Goal: Check status: Check status

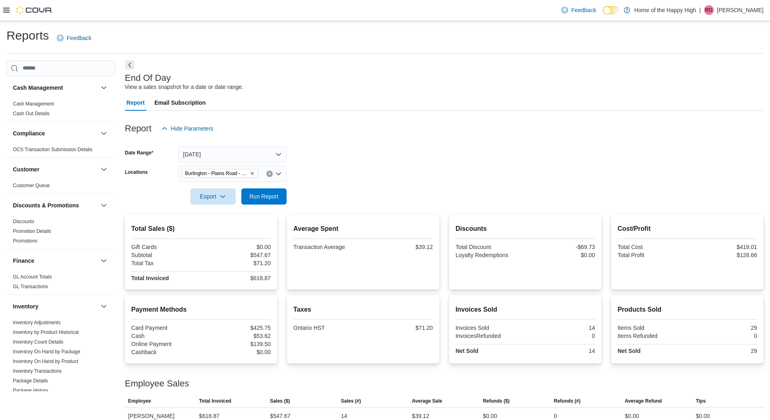
scroll to position [11, 0]
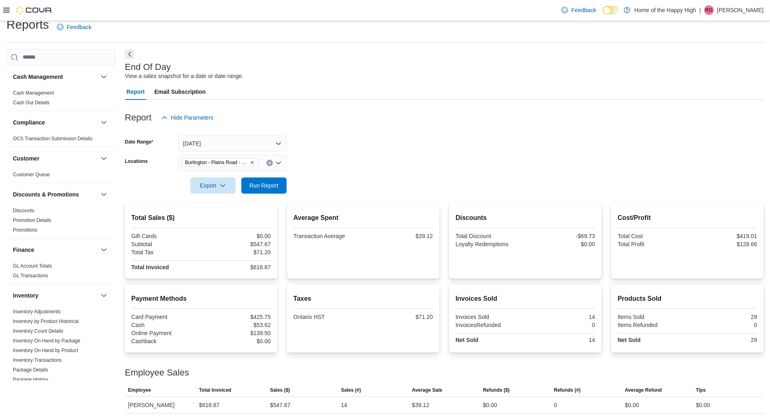
click at [501, 111] on div "Report Hide Parameters" at bounding box center [444, 118] width 639 height 16
click at [274, 187] on span "Run Report" at bounding box center [263, 185] width 29 height 8
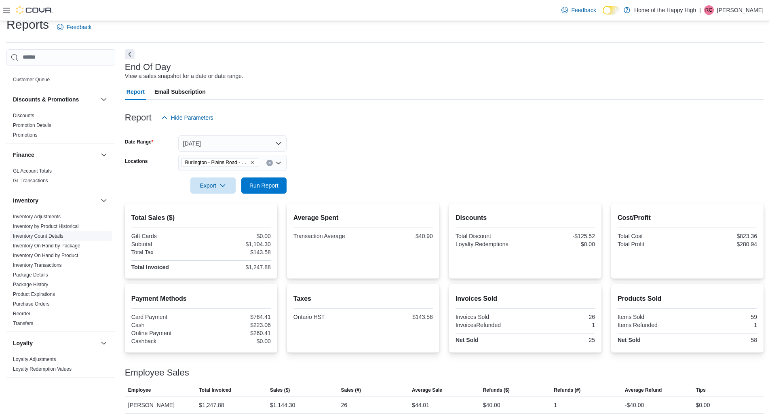
scroll to position [121, 0]
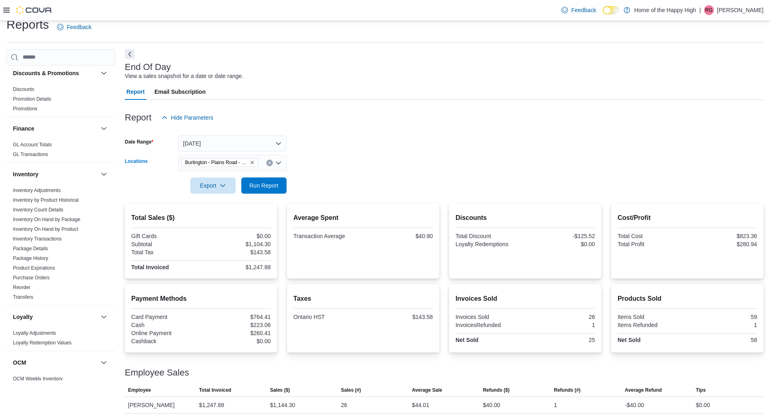
click at [255, 164] on span "Burlington - Plains Road - Friendly Stranger" at bounding box center [220, 162] width 77 height 9
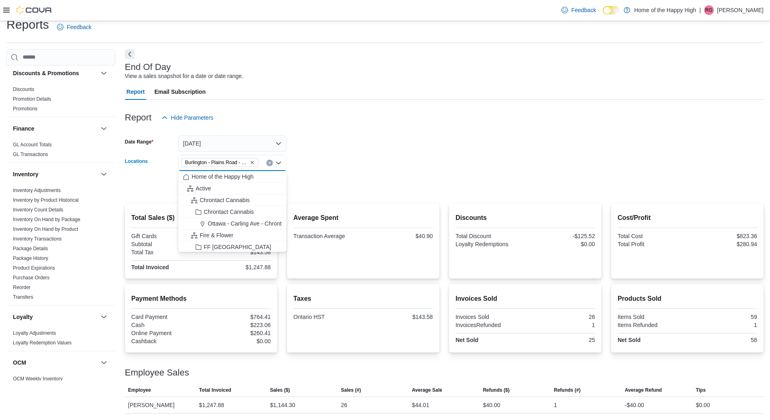
click at [254, 164] on icon "Remove Burlington - Plains Road - Friendly Stranger from selection in this group" at bounding box center [252, 162] width 5 height 5
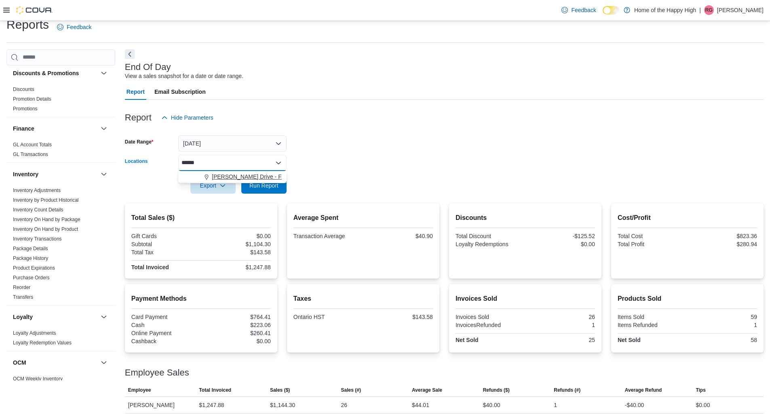
type input "******"
click at [251, 178] on span "[PERSON_NAME] Drive - Friendly Stranger" at bounding box center [267, 177] width 110 height 8
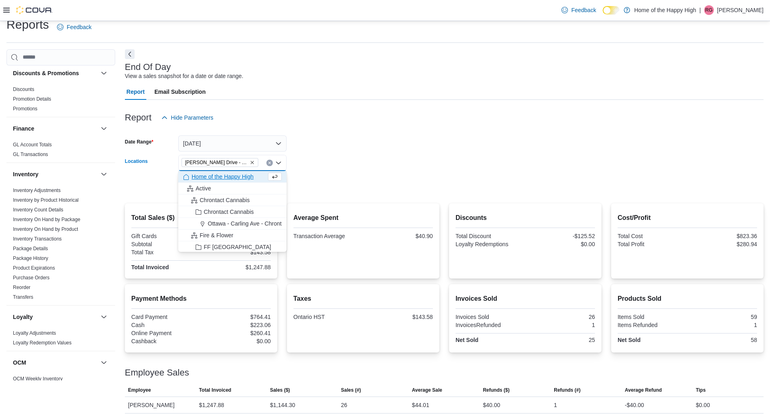
drag, startPoint x: 335, startPoint y: 170, endPoint x: 249, endPoint y: 192, distance: 89.2
click at [330, 172] on form "Date Range Today Locations Dundas - Osler Drive - Friendly Stranger Combo box. …" at bounding box center [444, 160] width 639 height 68
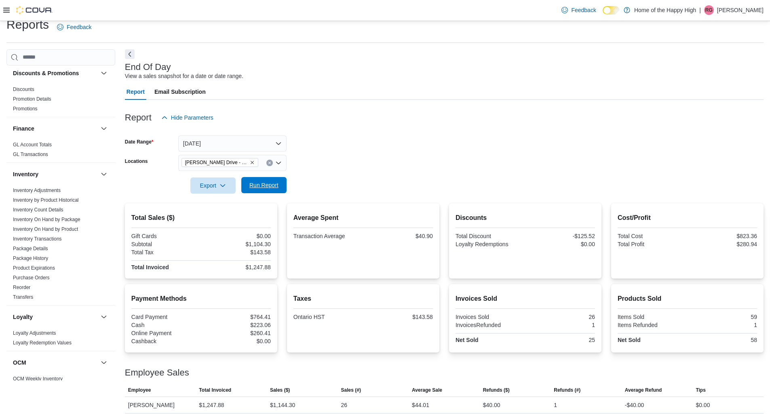
click at [249, 192] on span "Run Report" at bounding box center [264, 185] width 36 height 16
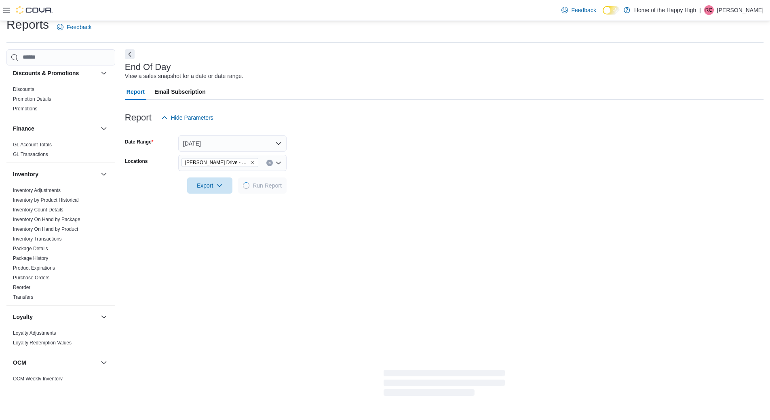
scroll to position [10, 0]
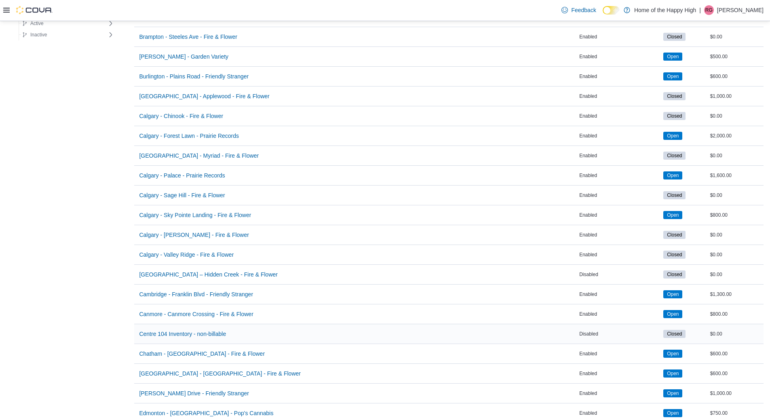
scroll to position [323, 0]
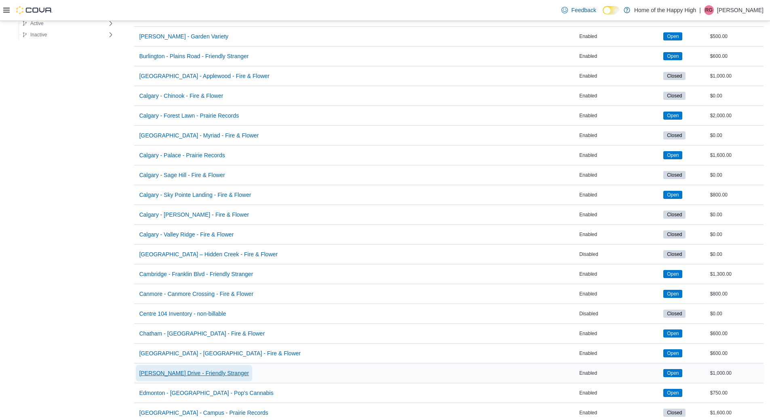
click at [177, 366] on span "[PERSON_NAME] Drive - Friendly Stranger" at bounding box center [194, 373] width 110 height 16
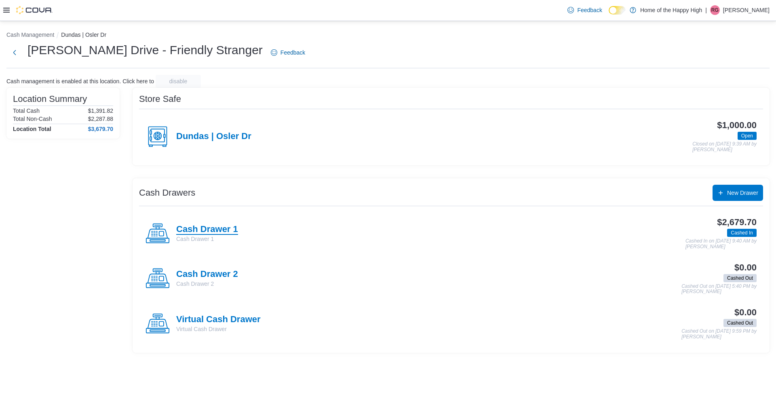
click at [219, 233] on h4 "Cash Drawer 1" at bounding box center [207, 229] width 62 height 11
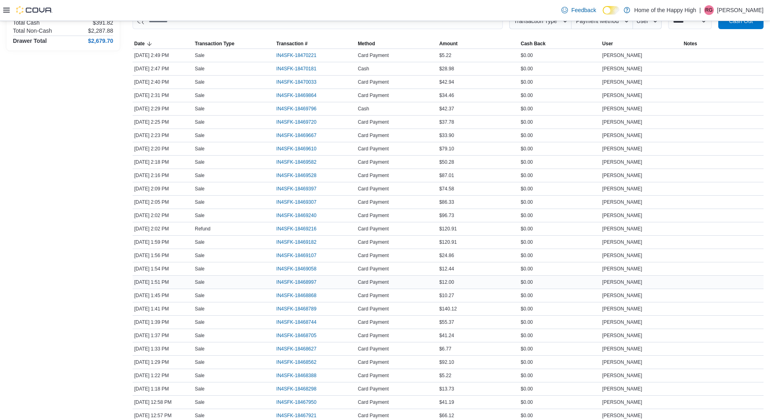
scroll to position [40, 0]
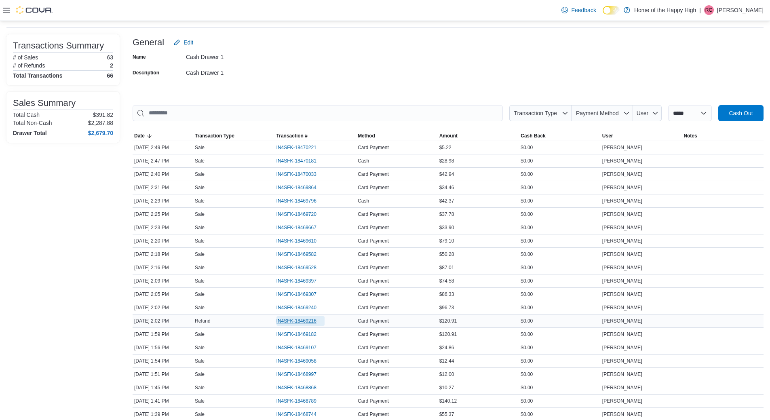
click at [303, 325] on span "IN4SFK-18469216" at bounding box center [301, 321] width 48 height 10
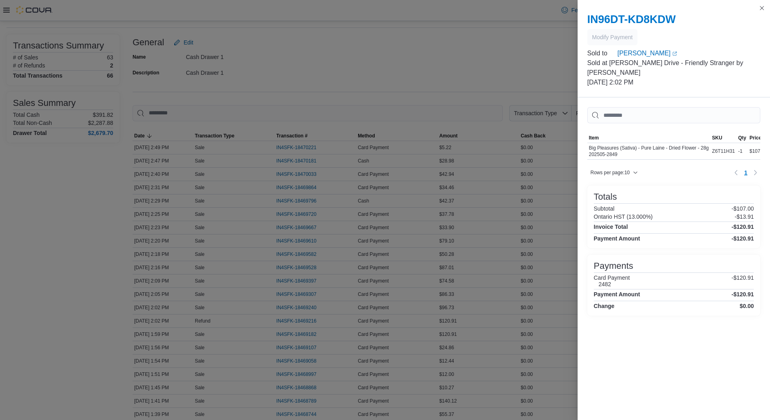
scroll to position [81, 0]
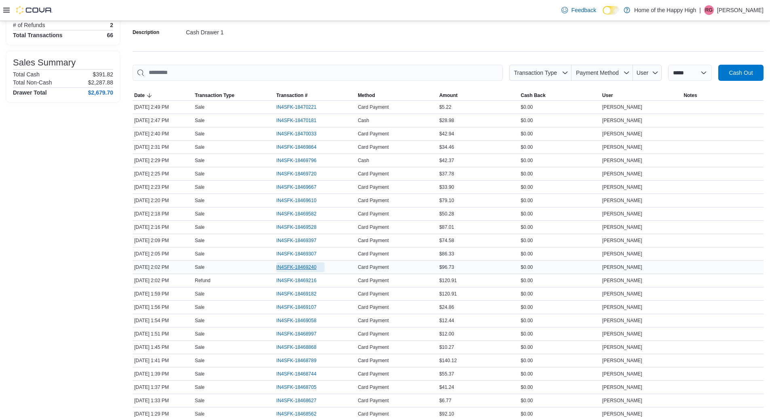
click at [296, 271] on span "IN4SFK-18469240" at bounding box center [301, 267] width 48 height 10
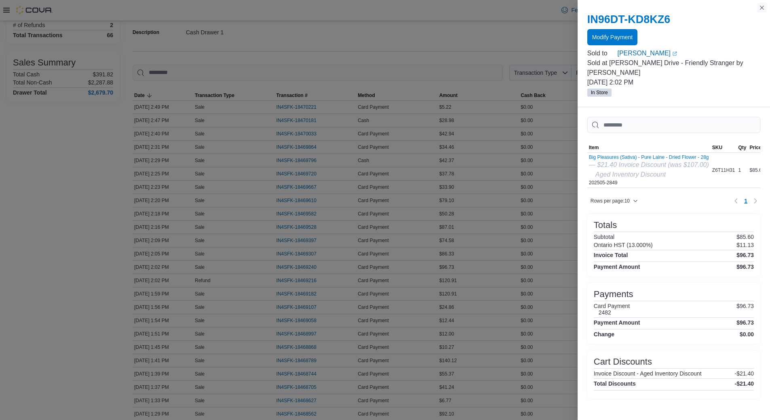
click at [760, 9] on button "Close this dialog" at bounding box center [762, 8] width 10 height 10
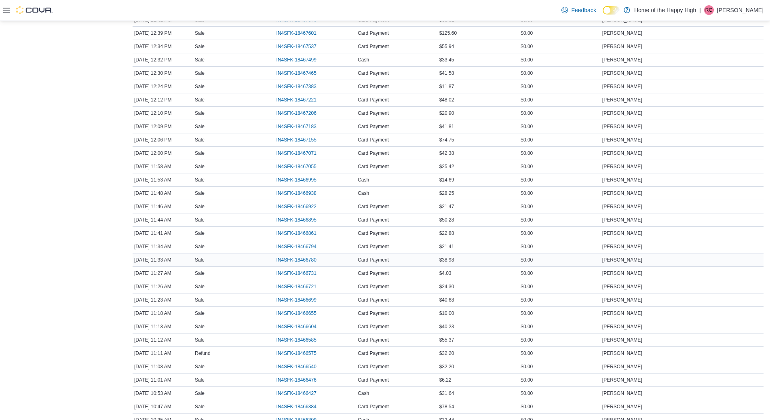
scroll to position [647, 0]
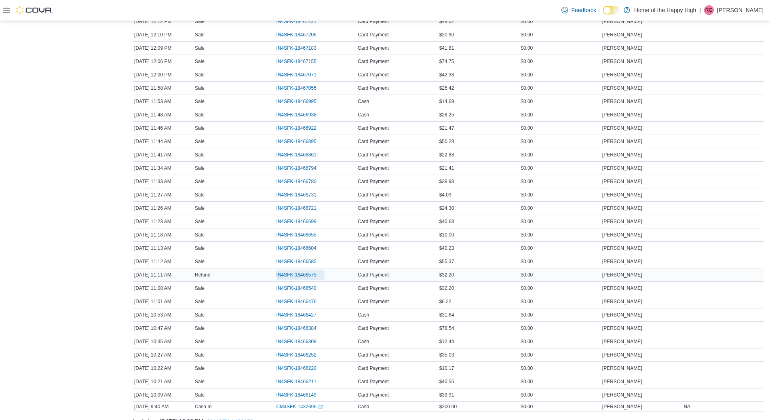
click at [313, 273] on span "IN4SFK-18466575" at bounding box center [297, 275] width 40 height 6
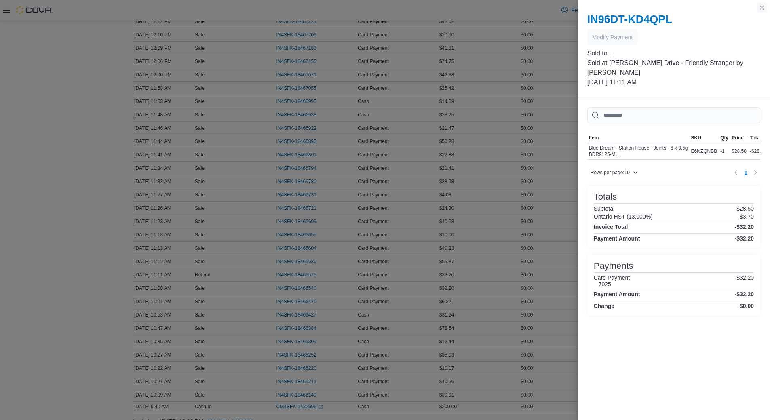
click at [763, 9] on button "Close this dialog" at bounding box center [762, 8] width 10 height 10
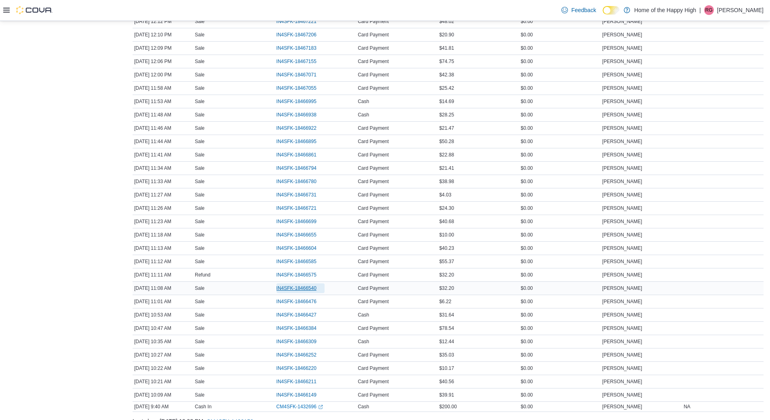
click at [282, 290] on span "IN4SFK-18466540" at bounding box center [297, 288] width 40 height 6
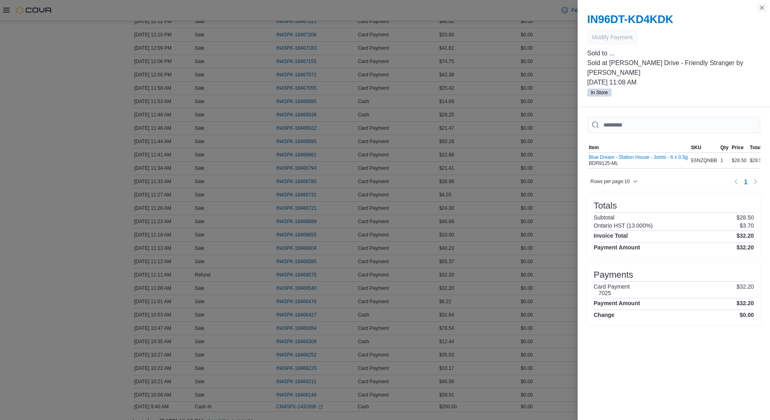
click at [764, 11] on button "Close this dialog" at bounding box center [762, 8] width 10 height 10
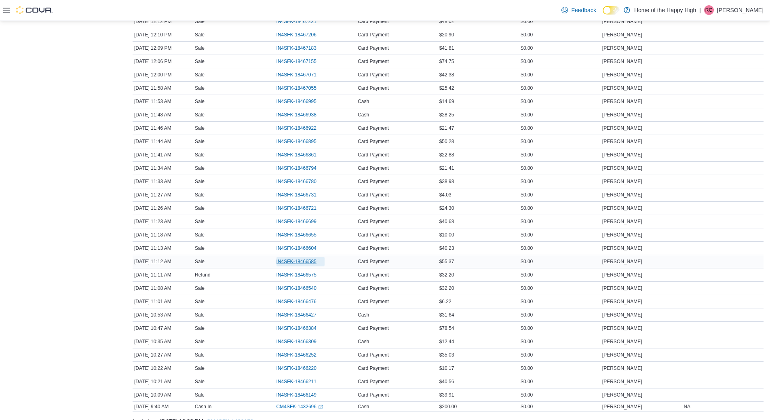
click at [298, 265] on span "IN4SFK-18466585" at bounding box center [301, 262] width 48 height 10
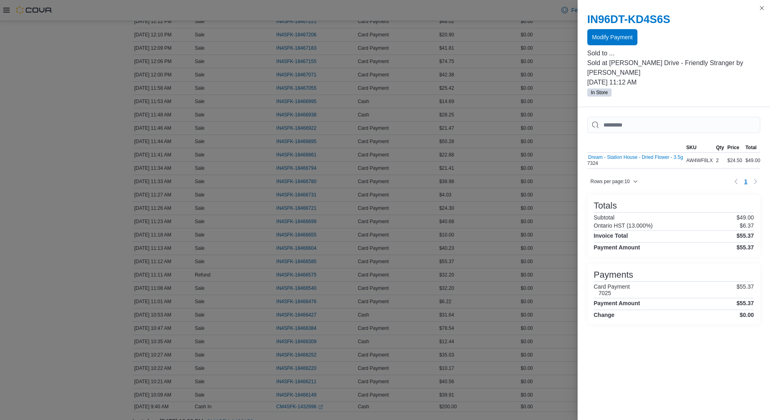
scroll to position [0, 0]
click at [761, 6] on button "Close this dialog" at bounding box center [762, 8] width 10 height 10
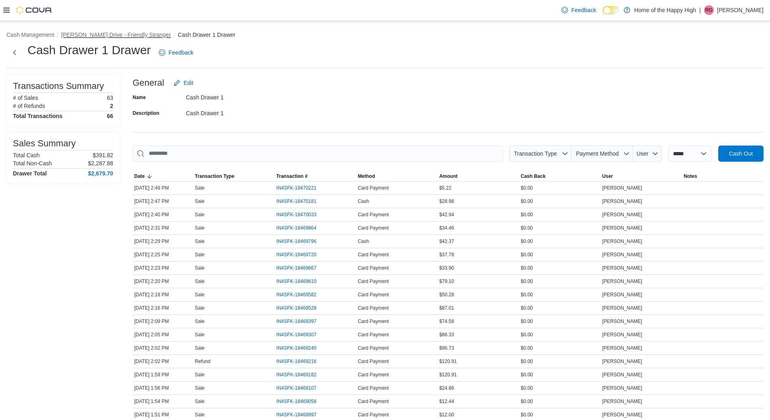
click at [72, 36] on button "[PERSON_NAME] Drive - Friendly Stranger" at bounding box center [116, 35] width 110 height 6
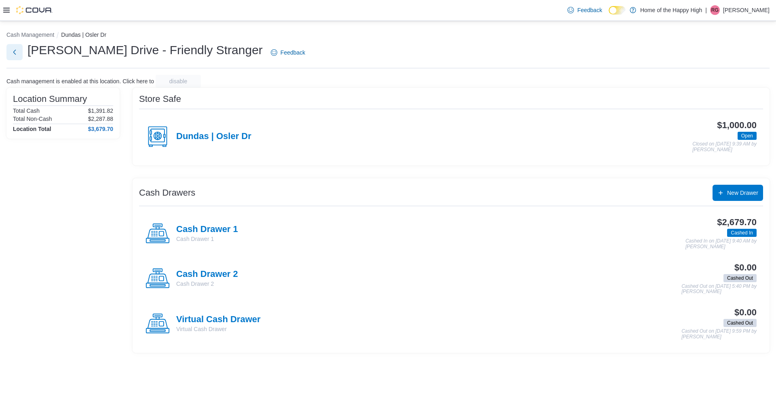
click at [20, 53] on button "Next" at bounding box center [14, 52] width 16 height 16
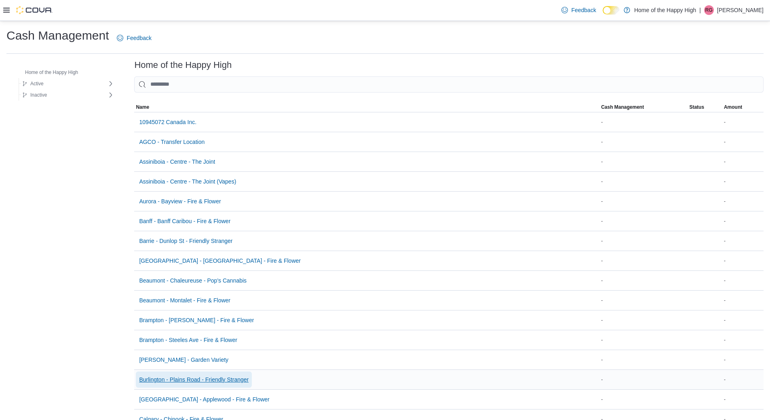
click at [192, 380] on span "Burlington - Plains Road - Friendly Stranger" at bounding box center [194, 380] width 110 height 8
